Goal: Find specific page/section: Find specific page/section

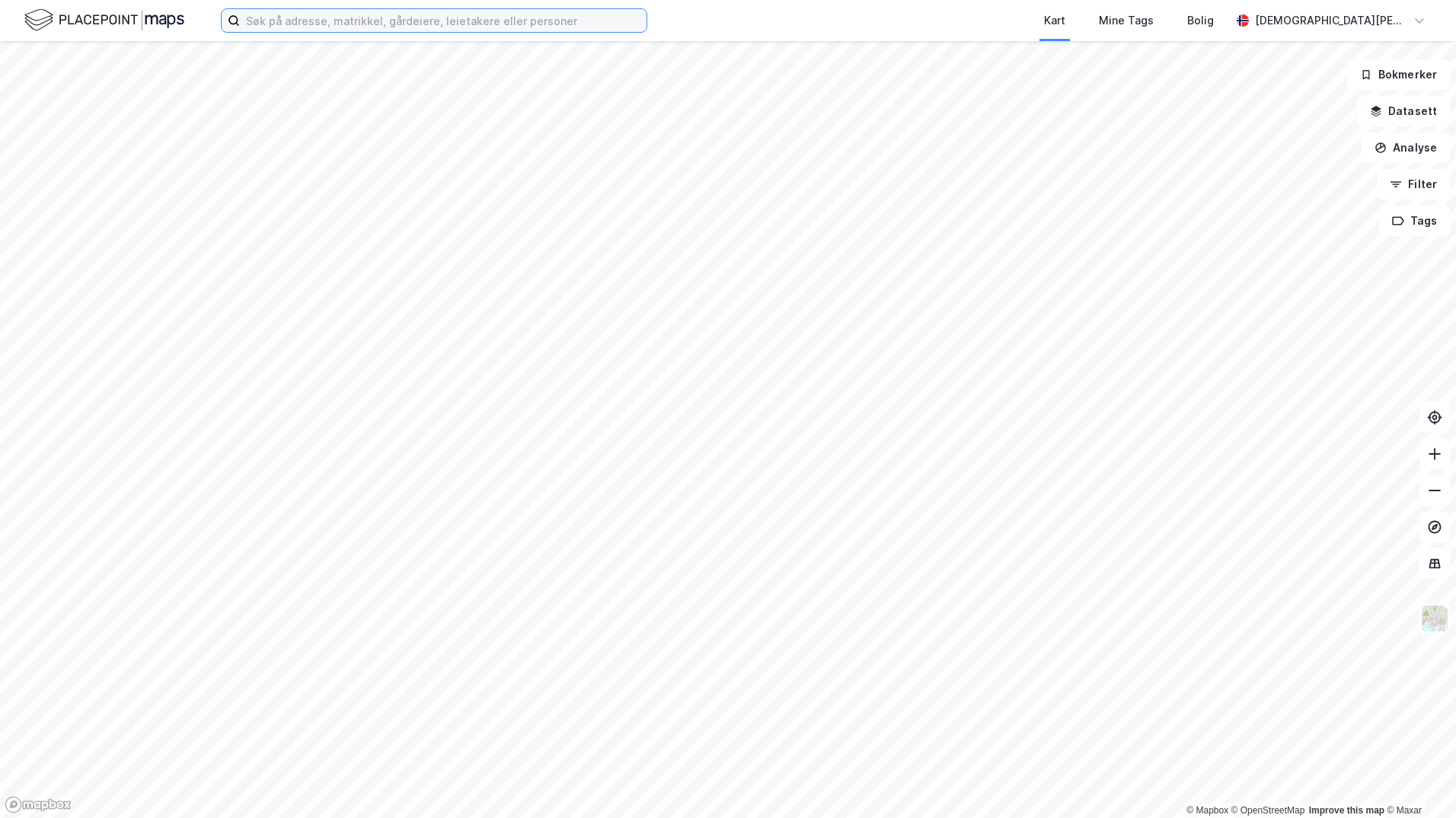
click at [400, 29] on input at bounding box center [443, 20] width 407 height 23
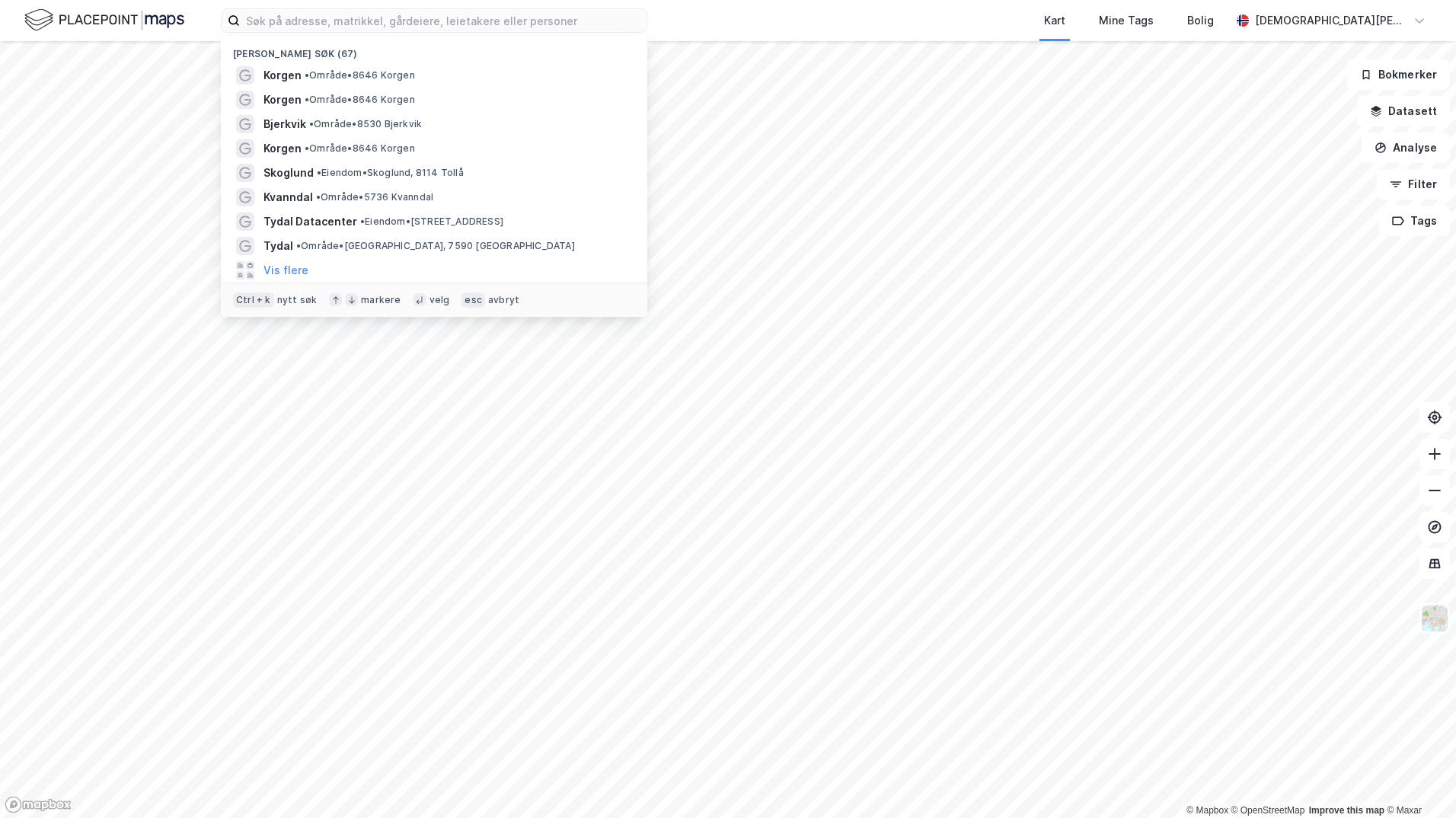
click at [334, 69] on span "• Område • 8646 Korgen" at bounding box center [359, 75] width 111 height 12
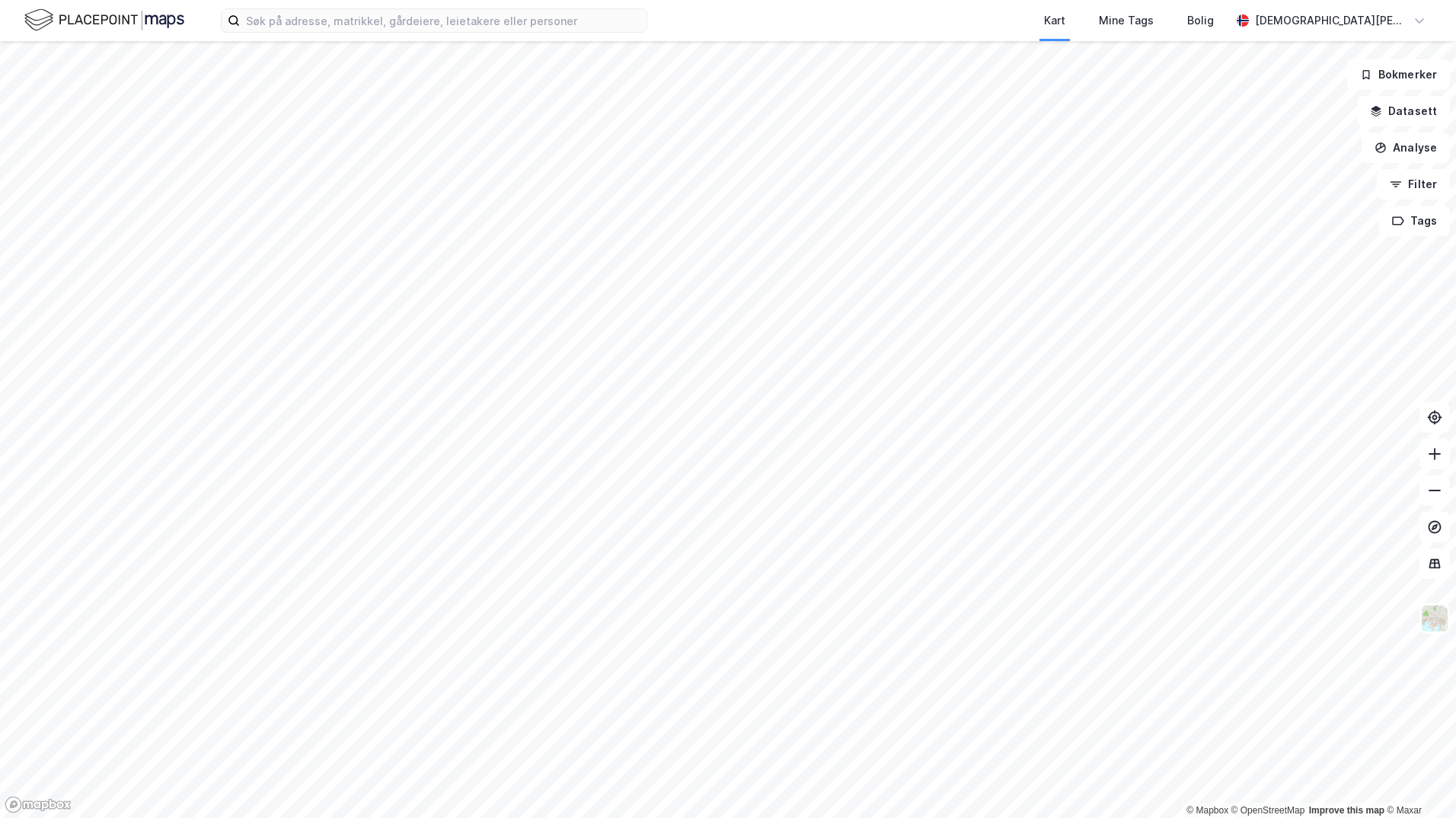
click at [1416, 105] on button "Datasett" at bounding box center [1404, 112] width 93 height 30
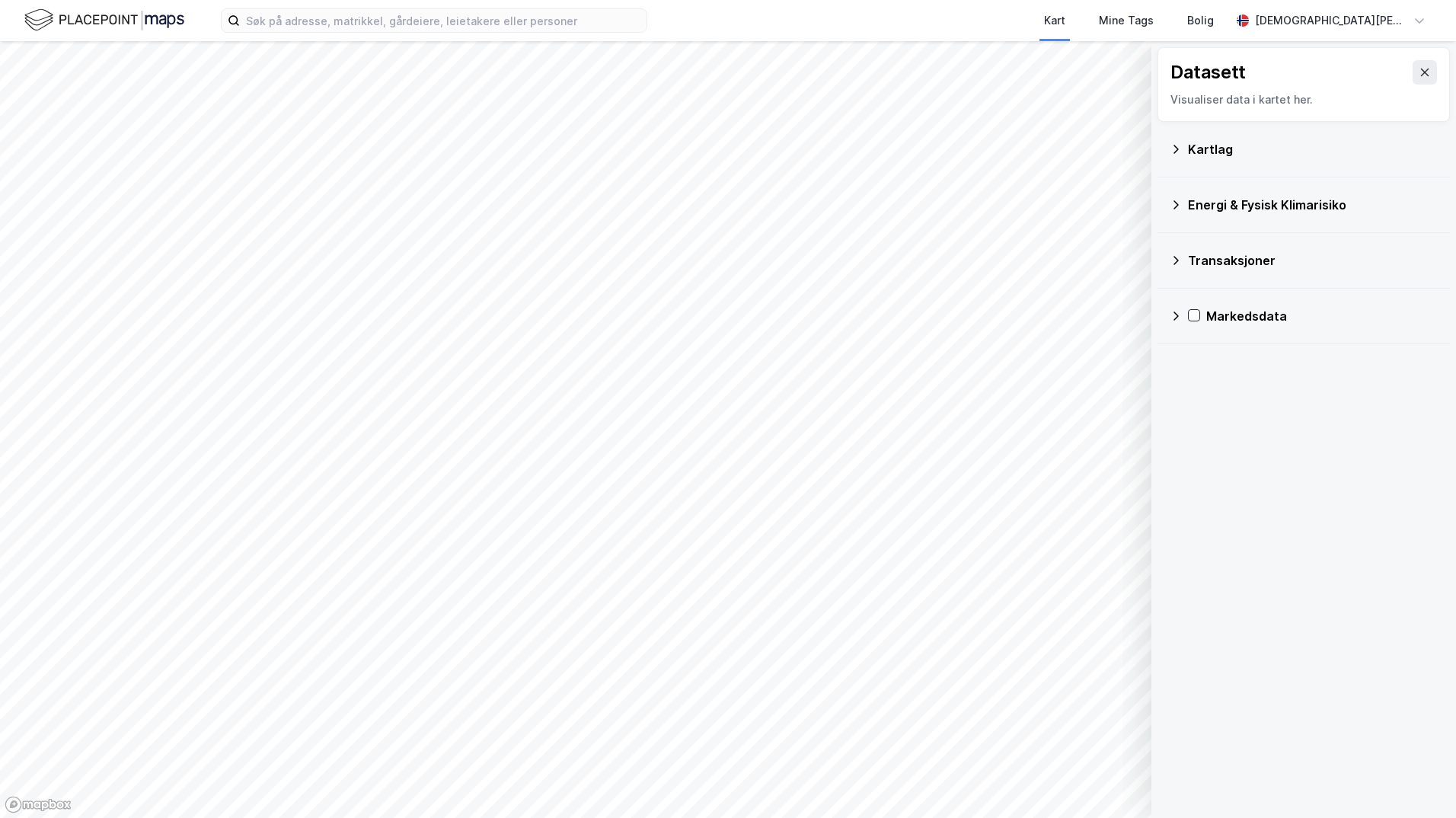
click at [1180, 147] on icon at bounding box center [1176, 149] width 12 height 12
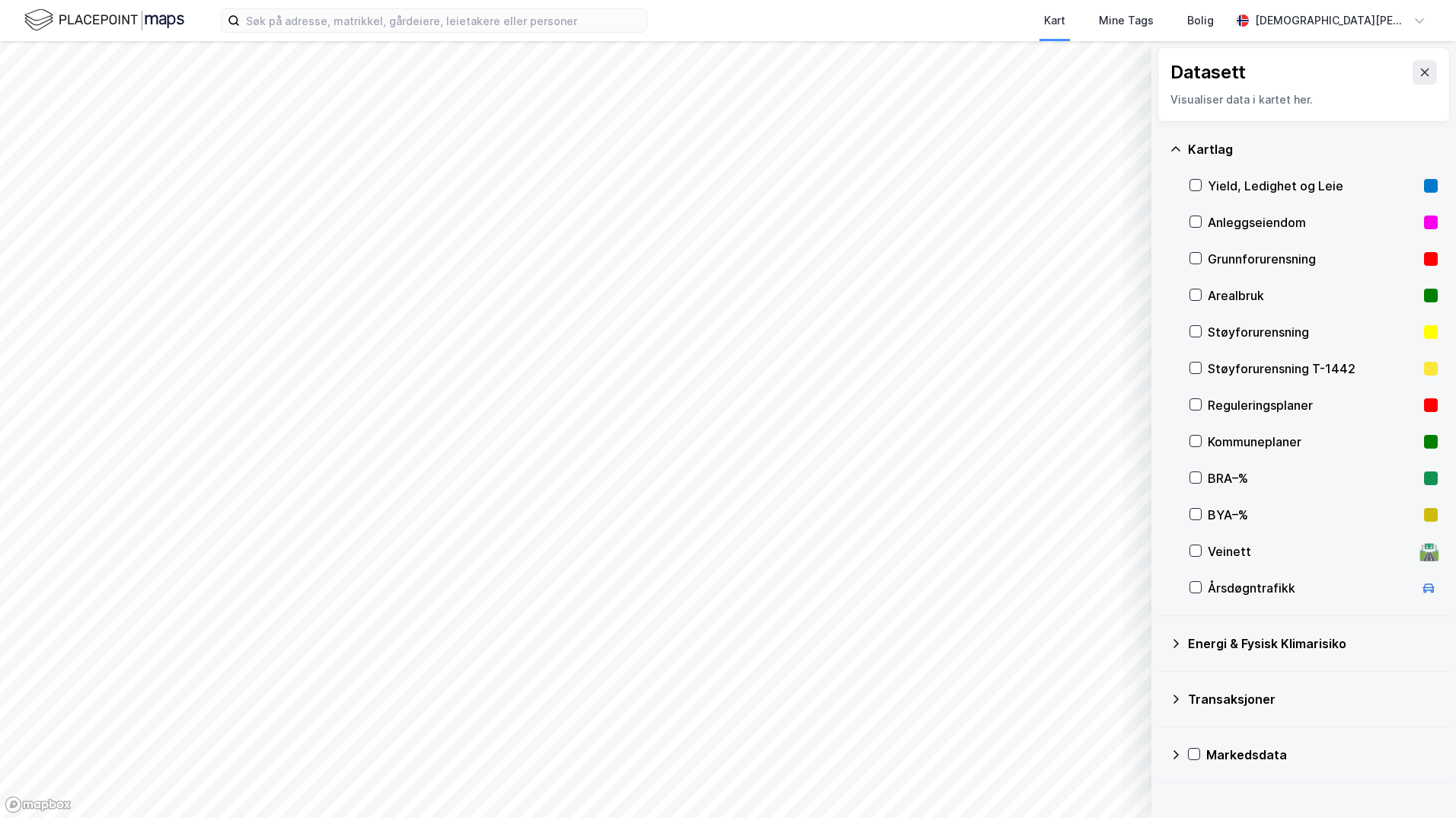
click at [1198, 406] on icon at bounding box center [1196, 404] width 11 height 11
